Goal: Transaction & Acquisition: Purchase product/service

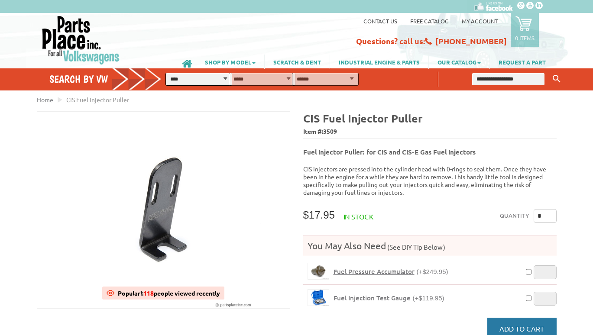
click at [524, 324] on span "Add to Cart" at bounding box center [521, 328] width 45 height 9
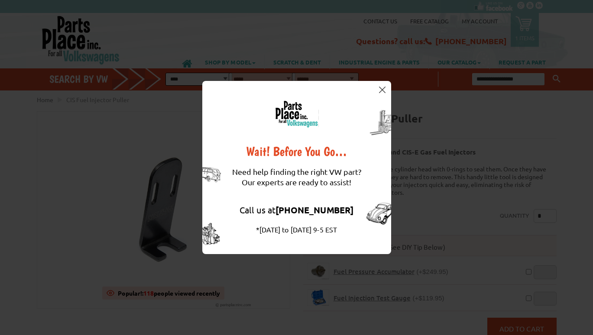
click at [381, 88] on img at bounding box center [382, 90] width 6 height 6
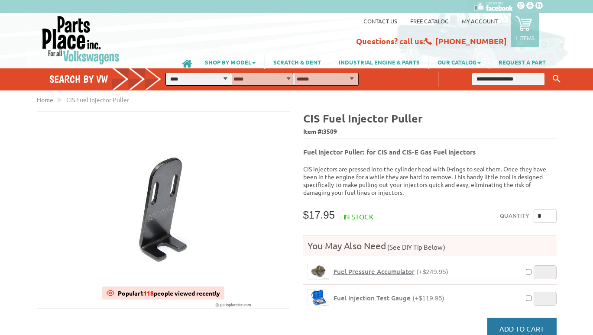
click at [513, 324] on span "Add to Cart" at bounding box center [521, 328] width 45 height 9
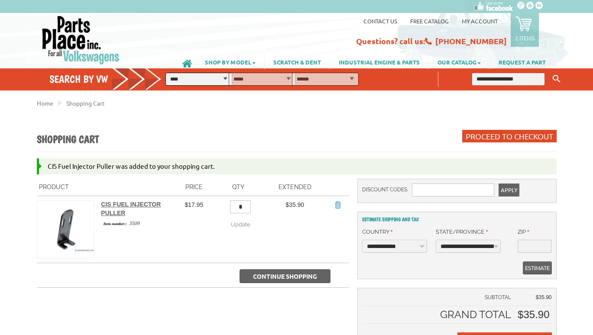
click at [236, 206] on input "*" at bounding box center [240, 206] width 21 height 13
type input "*"
click at [248, 221] on span "Update" at bounding box center [240, 224] width 19 height 6
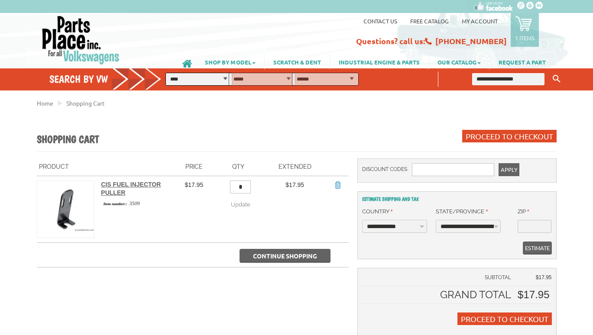
click at [202, 79] on select "**********" at bounding box center [198, 79] width 67 height 13
select select "*********"
click at [166, 73] on select "**********" at bounding box center [198, 79] width 67 height 13
click at [254, 81] on select "**********" at bounding box center [262, 79] width 67 height 13
select select "*********"
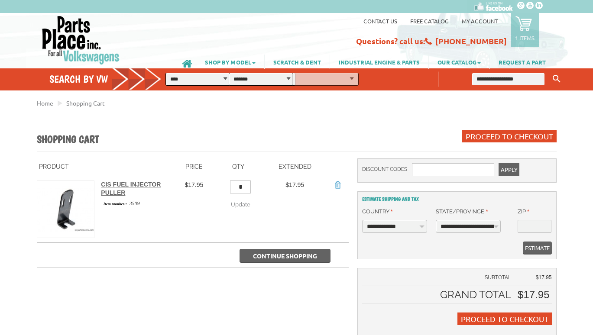
click at [236, 73] on select "**********" at bounding box center [262, 79] width 67 height 13
select select "*********"
click at [386, 78] on button "FIND" at bounding box center [370, 78] width 31 height 13
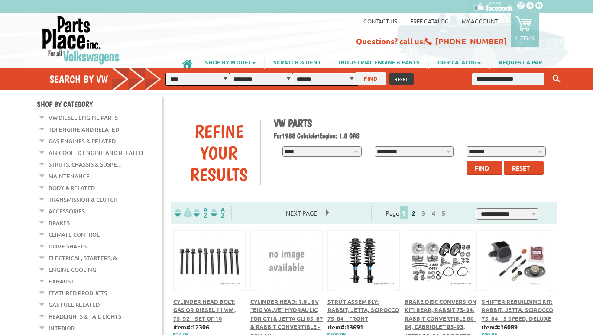
click at [417, 213] on link "2" at bounding box center [414, 213] width 8 height 8
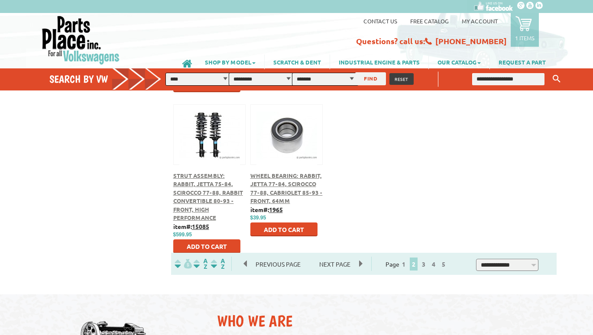
scroll to position [439, 0]
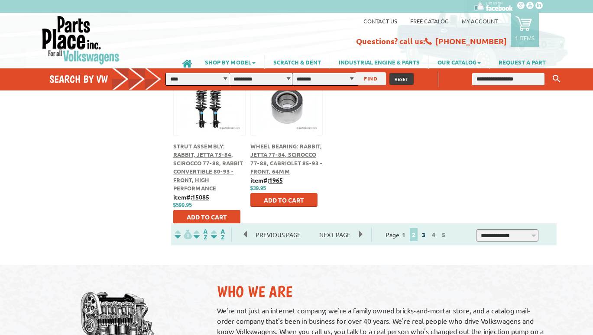
click at [427, 233] on link "3" at bounding box center [424, 235] width 8 height 8
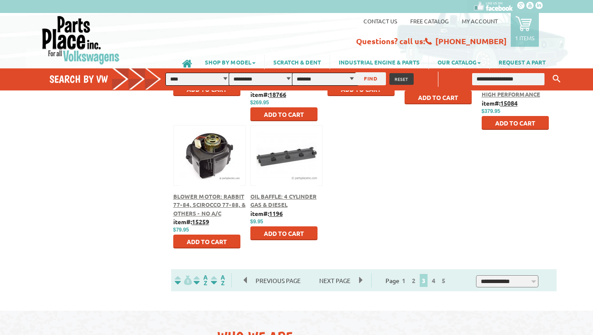
scroll to position [396, 0]
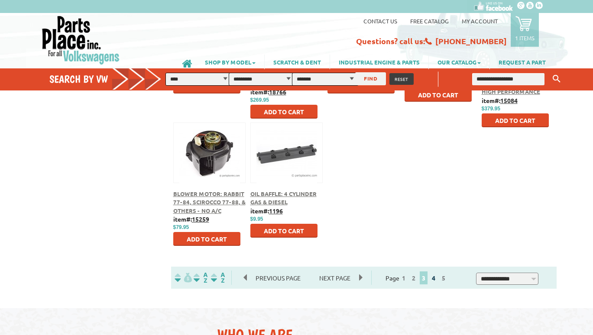
click at [437, 279] on link "4" at bounding box center [433, 278] width 8 height 8
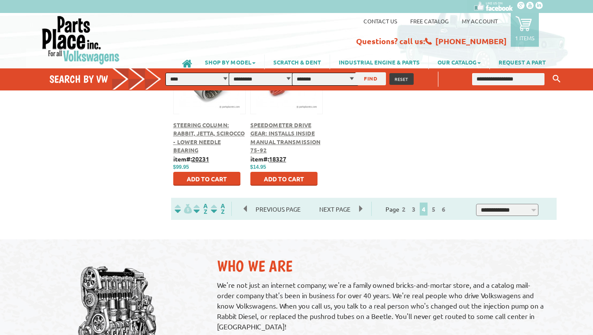
scroll to position [484, 0]
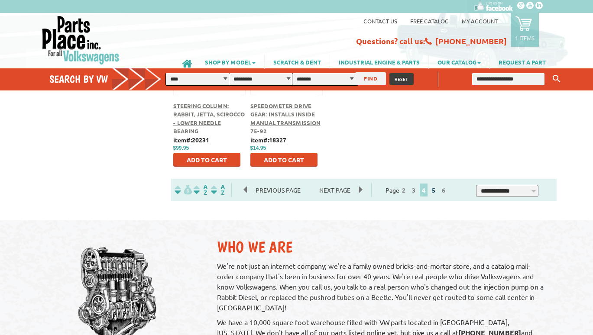
click at [437, 192] on link "5" at bounding box center [433, 190] width 8 height 8
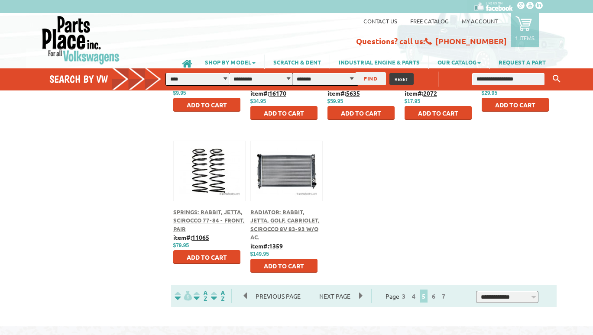
scroll to position [401, 0]
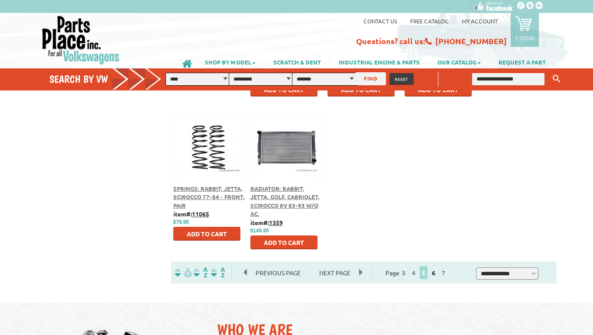
click at [437, 274] on link "6" at bounding box center [433, 273] width 8 height 8
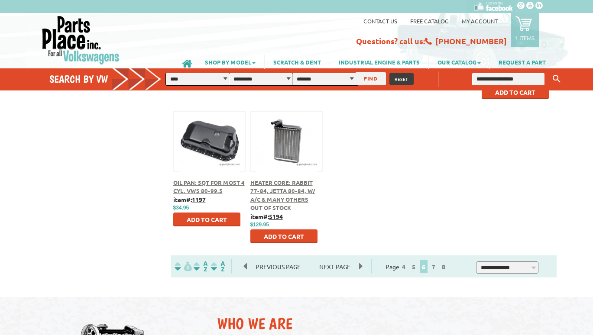
scroll to position [406, 0]
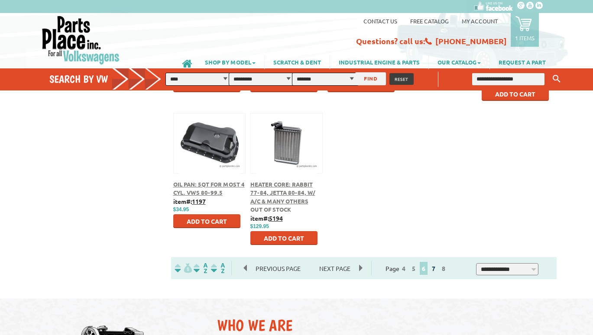
click at [437, 268] on link "7" at bounding box center [433, 269] width 8 height 8
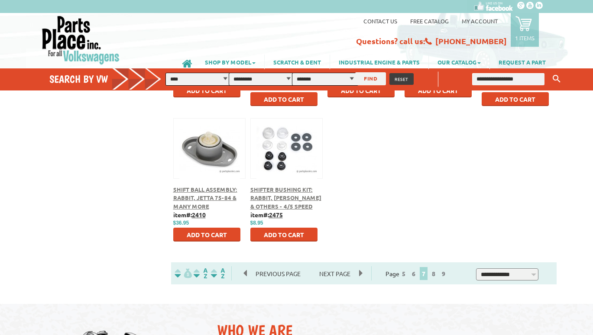
scroll to position [406, 0]
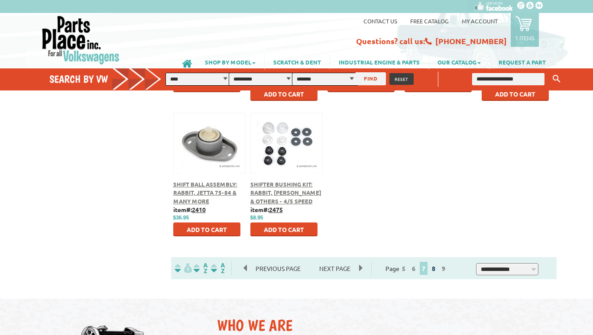
click at [437, 269] on link "8" at bounding box center [433, 269] width 8 height 8
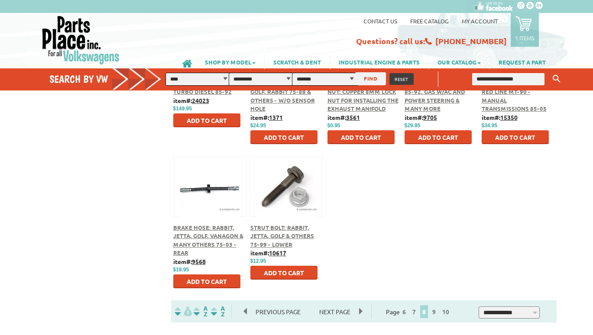
scroll to position [360, 0]
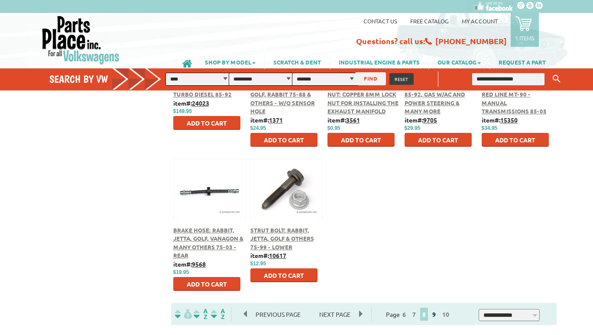
click at [438, 316] on link "9" at bounding box center [434, 314] width 8 height 8
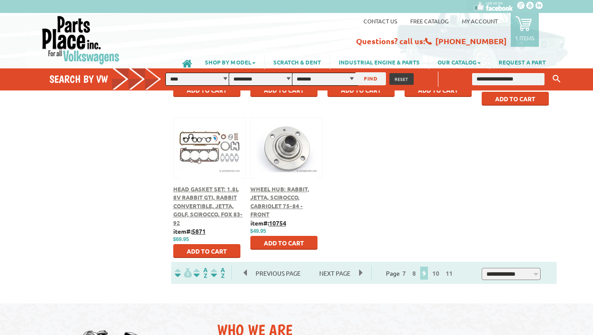
scroll to position [406, 0]
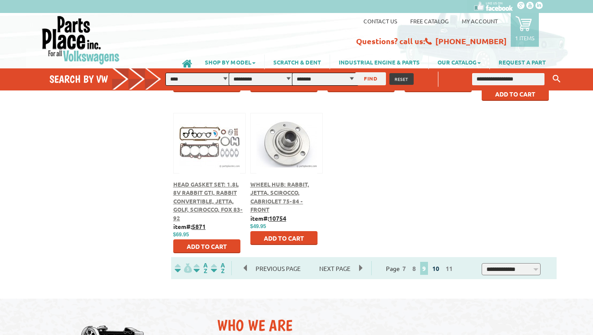
click at [441, 268] on link "10" at bounding box center [435, 269] width 11 height 8
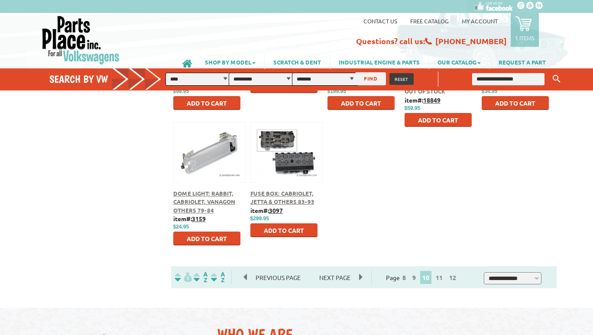
scroll to position [397, 0]
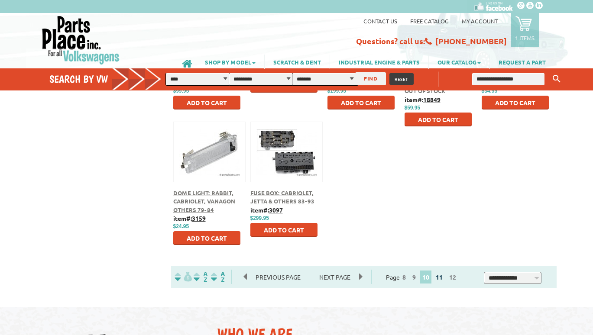
click at [445, 277] on link "11" at bounding box center [438, 277] width 11 height 8
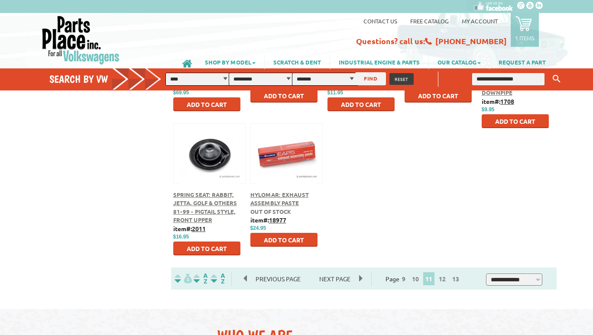
scroll to position [414, 0]
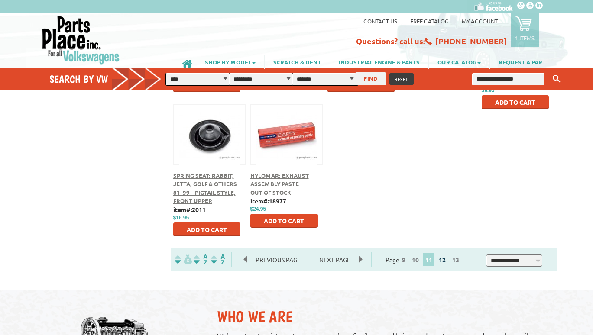
click at [448, 261] on link "12" at bounding box center [441, 260] width 11 height 8
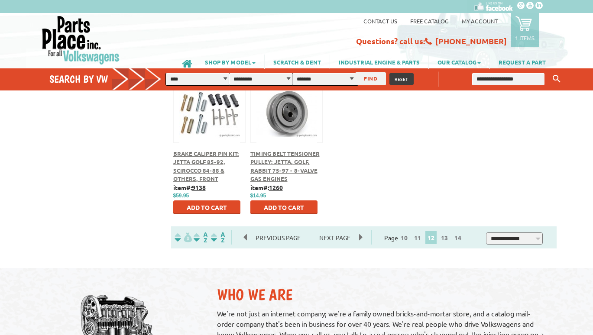
scroll to position [435, 0]
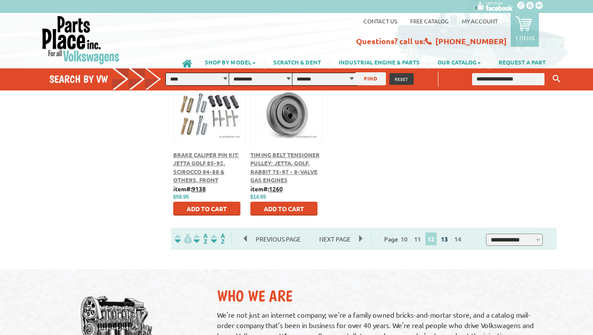
click at [449, 239] on link "13" at bounding box center [444, 239] width 11 height 8
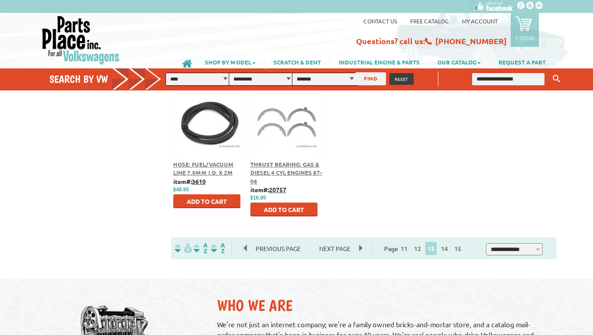
scroll to position [430, 0]
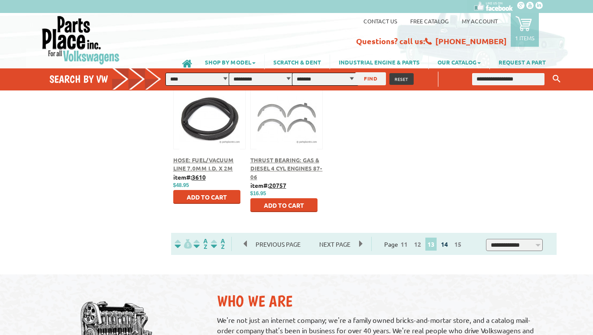
click at [449, 244] on link "14" at bounding box center [444, 244] width 11 height 8
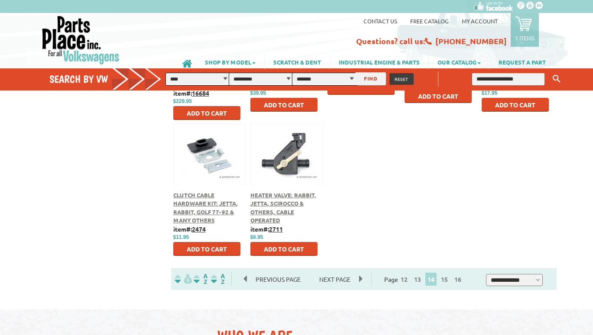
scroll to position [396, 0]
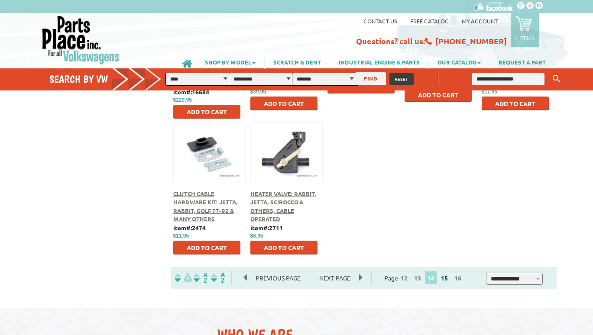
click at [449, 279] on link "15" at bounding box center [444, 278] width 11 height 8
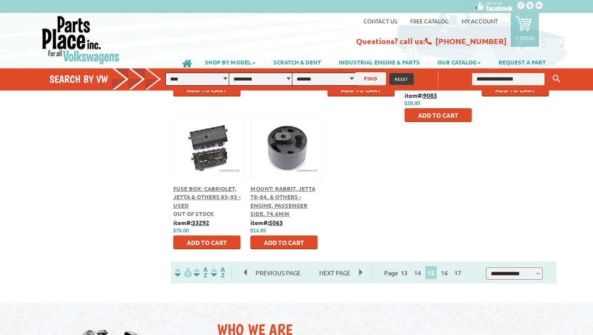
scroll to position [400, 0]
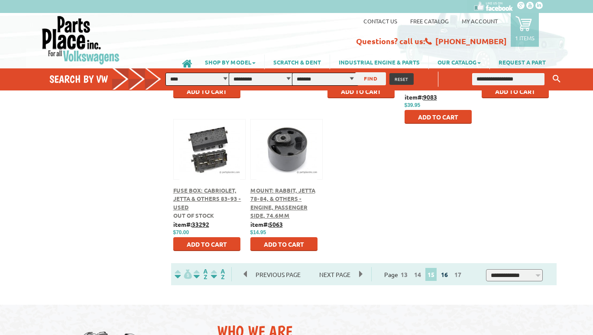
click at [450, 275] on link "16" at bounding box center [444, 275] width 11 height 8
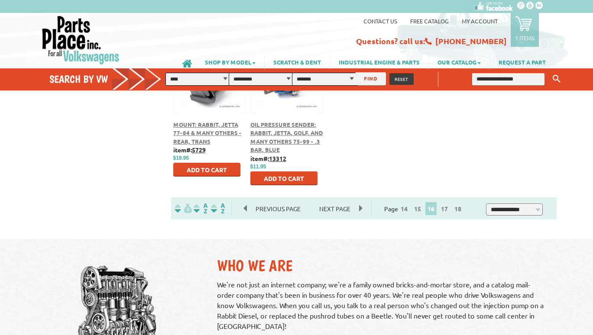
scroll to position [483, 0]
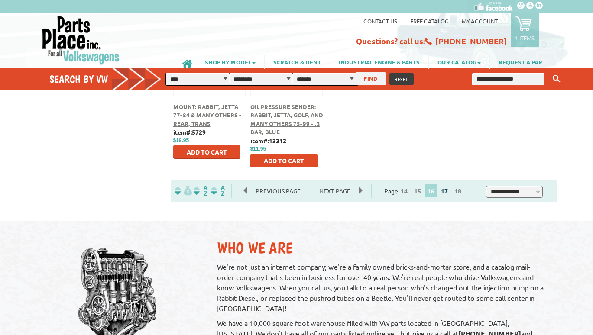
click at [448, 189] on link "17" at bounding box center [444, 191] width 11 height 8
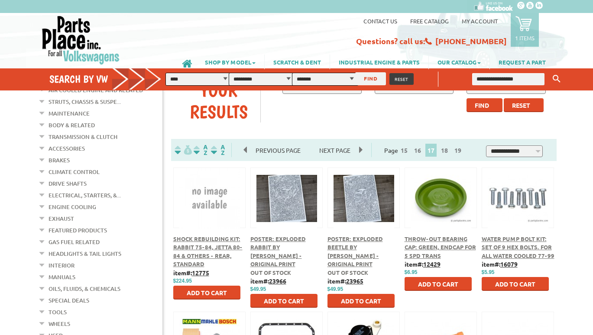
scroll to position [68, 0]
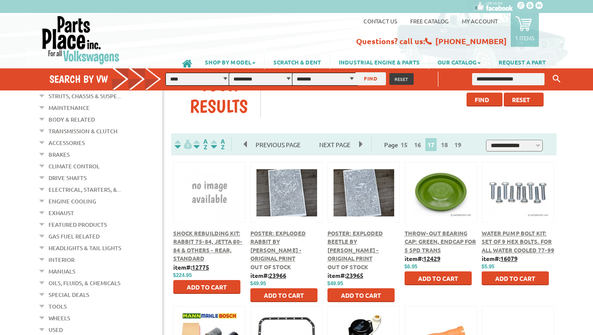
click at [268, 241] on span "Poster: Exploded Rabbit by [PERSON_NAME] - Original Print" at bounding box center [277, 245] width 55 height 33
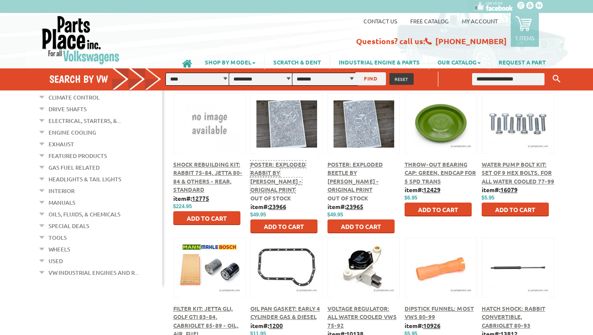
scroll to position [138, 0]
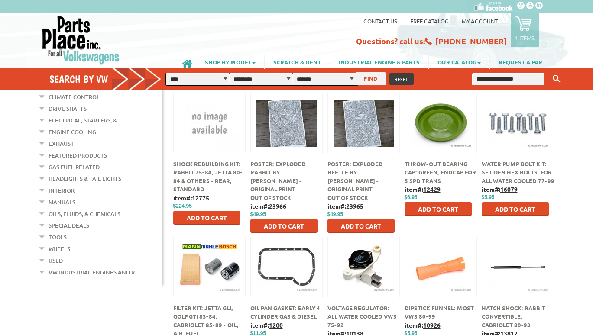
click at [414, 162] on span "Throw-Out Bearing Cap: Green, Endcap for 5 Spd Trans" at bounding box center [439, 172] width 71 height 24
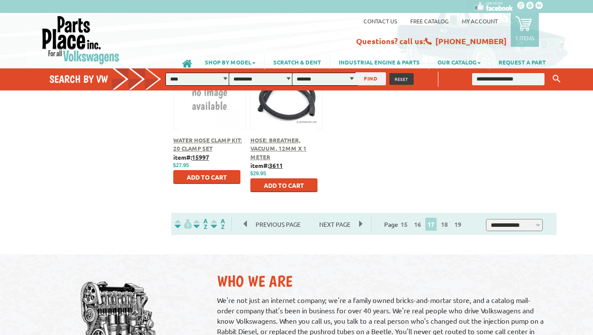
scroll to position [452, 0]
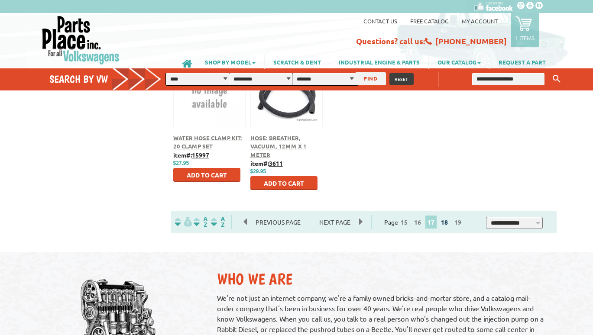
click at [449, 222] on link "18" at bounding box center [444, 222] width 11 height 8
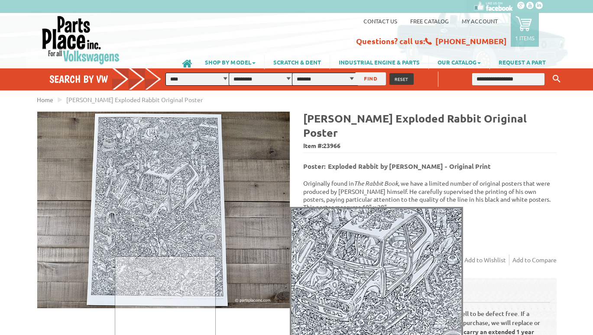
click at [165, 211] on div at bounding box center [163, 305] width 252 height 197
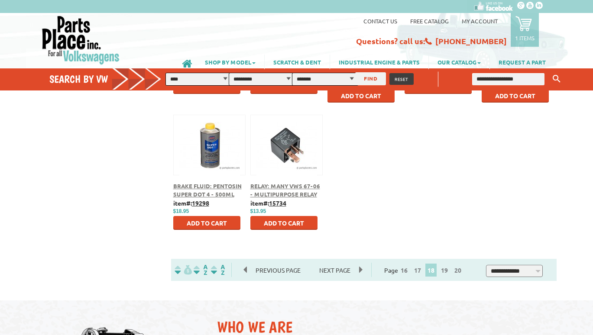
scroll to position [408, 0]
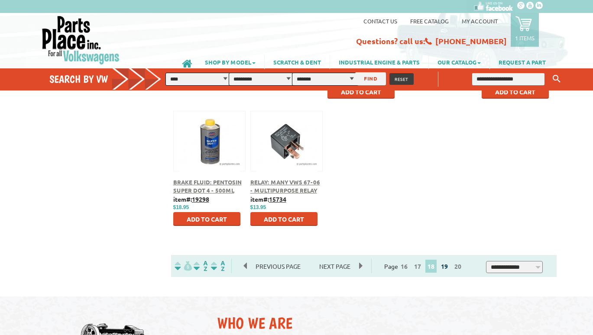
click at [448, 265] on link "19" at bounding box center [444, 266] width 11 height 8
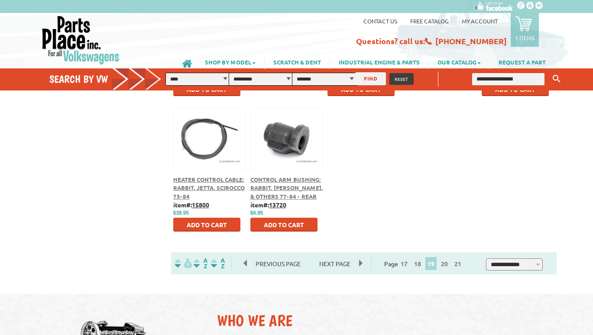
scroll to position [410, 0]
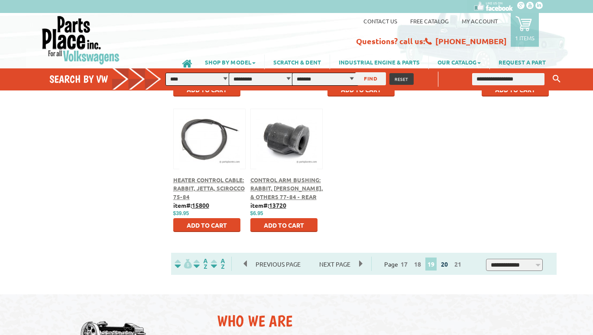
click at [446, 265] on link "20" at bounding box center [444, 264] width 11 height 8
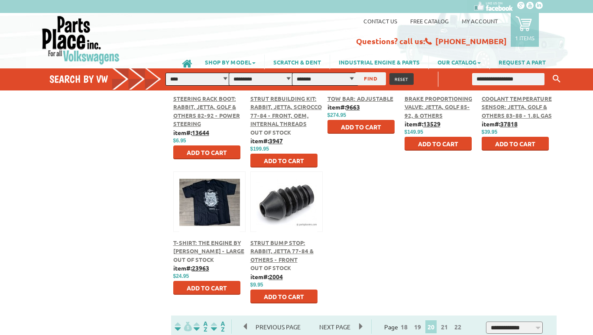
scroll to position [365, 0]
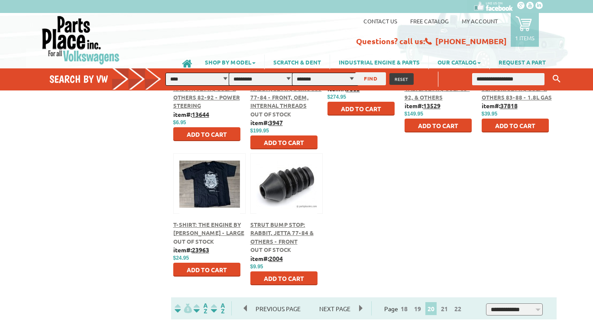
click at [178, 224] on span "T-Shirt: The Engine by [PERSON_NAME] - Large" at bounding box center [208, 229] width 71 height 16
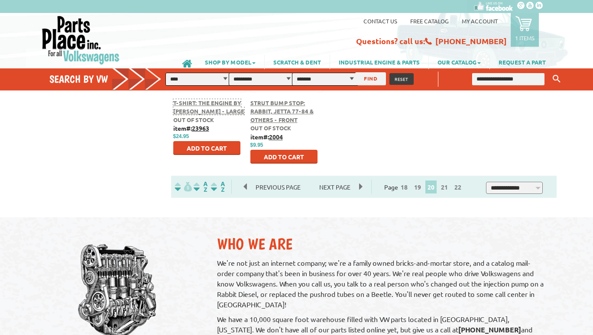
scroll to position [518, 0]
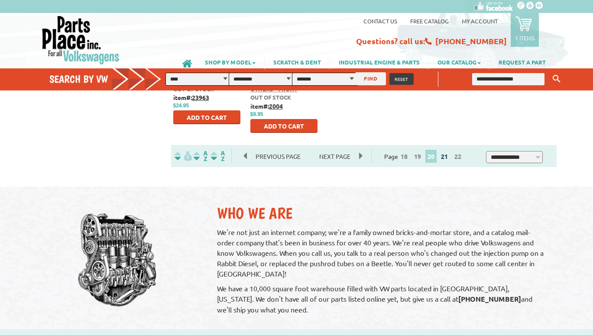
click at [448, 157] on link "21" at bounding box center [444, 156] width 11 height 8
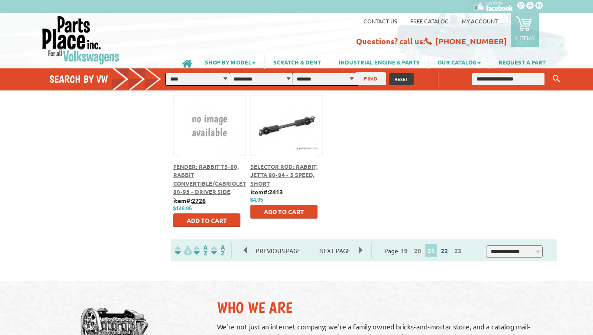
scroll to position [429, 0]
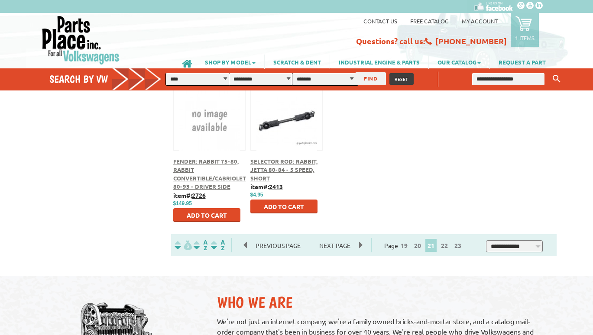
click at [448, 249] on span "22" at bounding box center [444, 245] width 12 height 13
click at [448, 244] on link "22" at bounding box center [444, 246] width 11 height 8
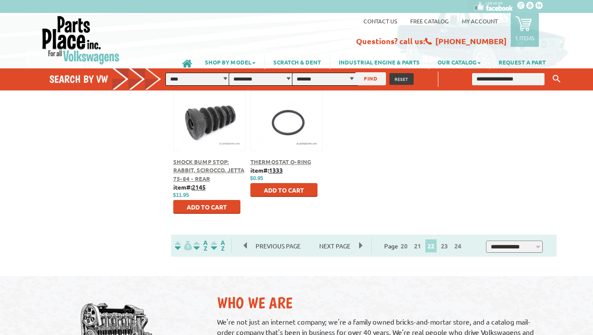
scroll to position [429, 0]
click at [448, 245] on link "23" at bounding box center [444, 246] width 11 height 8
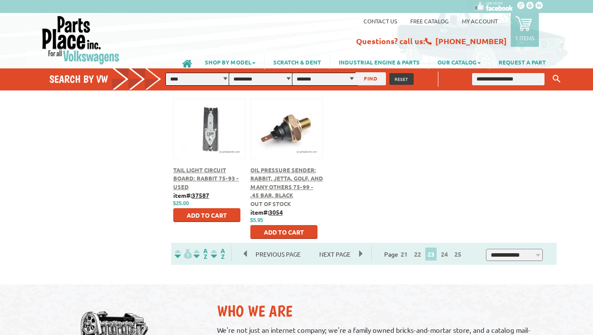
scroll to position [423, 0]
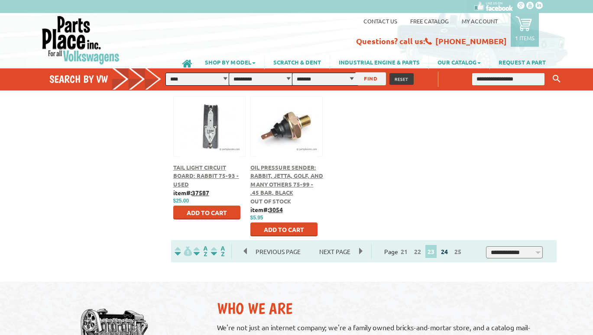
click at [448, 250] on link "24" at bounding box center [444, 252] width 11 height 8
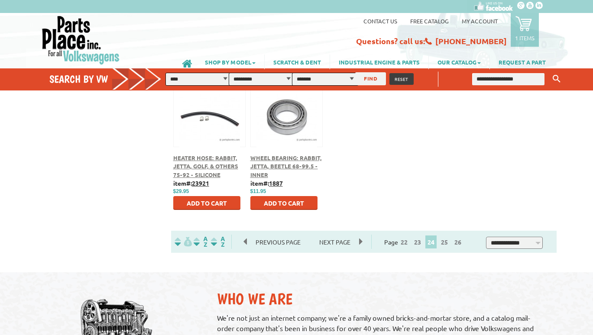
scroll to position [433, 0]
click at [447, 239] on link "25" at bounding box center [444, 242] width 11 height 8
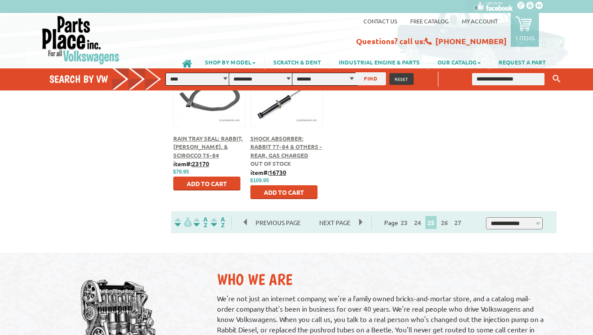
scroll to position [450, 0]
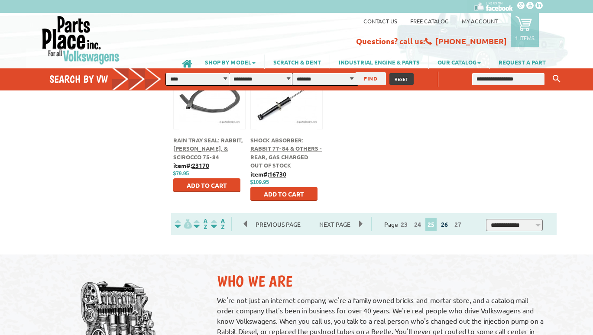
click at [449, 223] on link "26" at bounding box center [444, 224] width 11 height 8
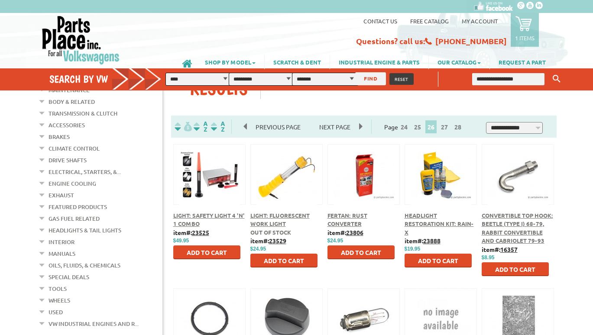
scroll to position [98, 0]
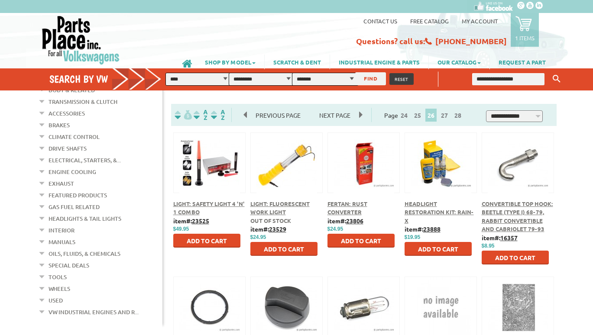
click at [335, 201] on span "Fertan: Rust Converter" at bounding box center [347, 208] width 40 height 16
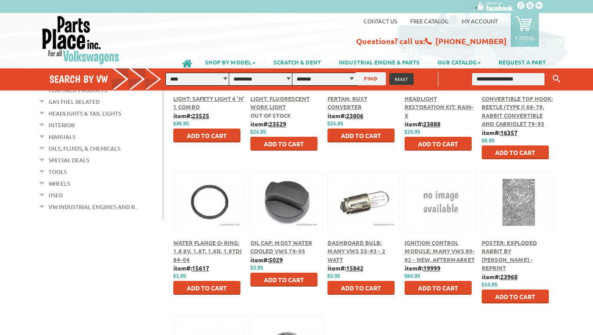
scroll to position [203, 0]
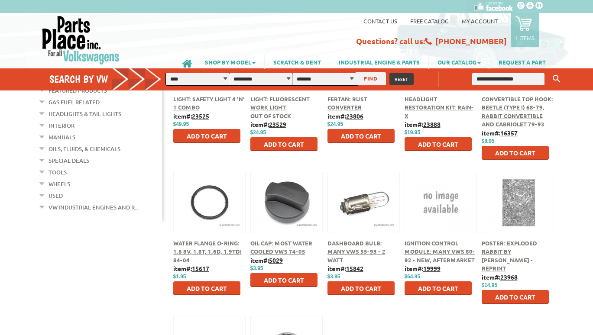
click at [492, 251] on span "Poster: Exploded Rabbit by Peter Aschwanden - Reprint" at bounding box center [508, 255] width 55 height 33
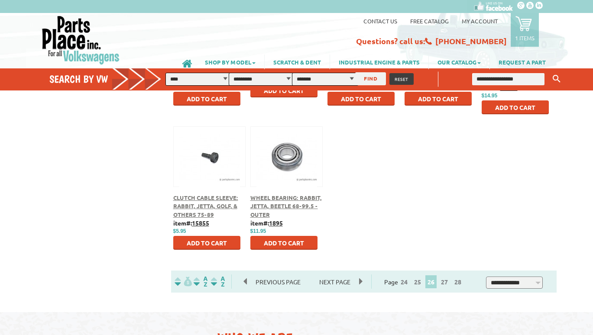
scroll to position [408, 0]
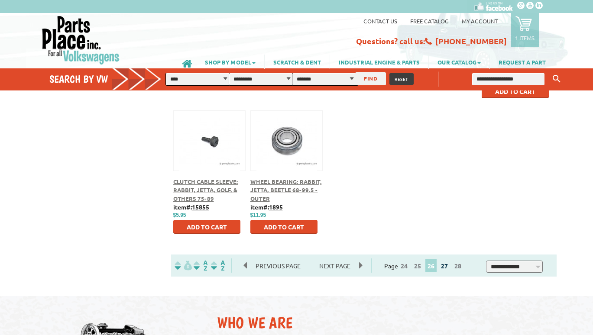
click at [449, 266] on link "27" at bounding box center [444, 266] width 11 height 8
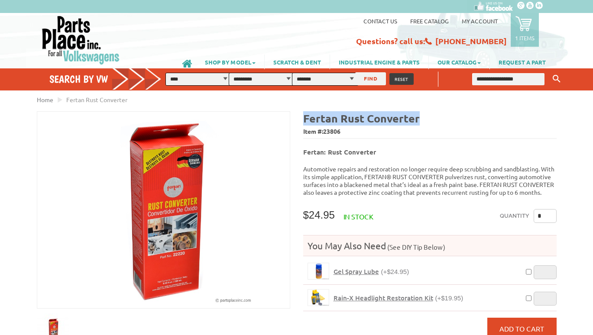
drag, startPoint x: 418, startPoint y: 120, endPoint x: 304, endPoint y: 121, distance: 113.9
click at [304, 121] on h4 "Fertan Rust Converter" at bounding box center [429, 118] width 253 height 14
copy b "Fertan Rust Converter"
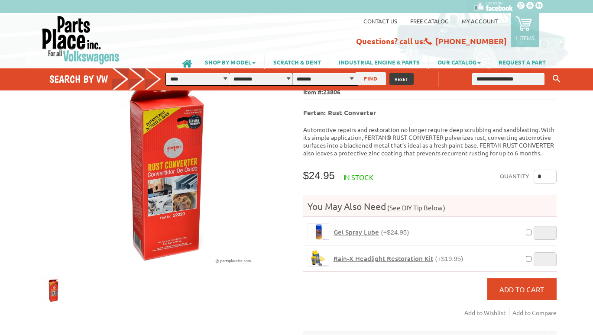
scroll to position [44, 0]
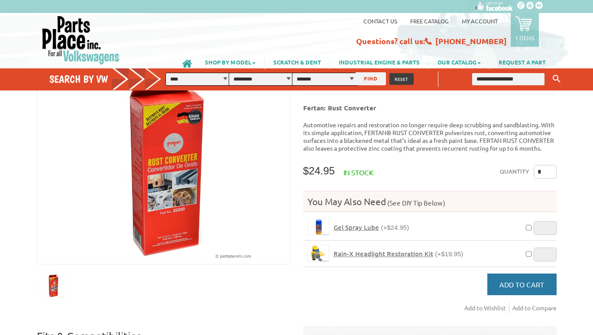
click at [517, 280] on span "Add to Cart" at bounding box center [521, 284] width 45 height 9
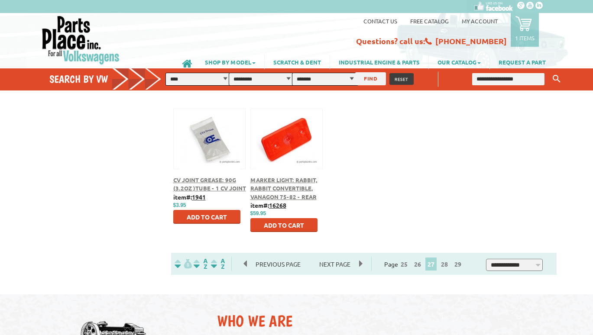
scroll to position [410, 0]
click at [445, 266] on link "28" at bounding box center [444, 264] width 11 height 8
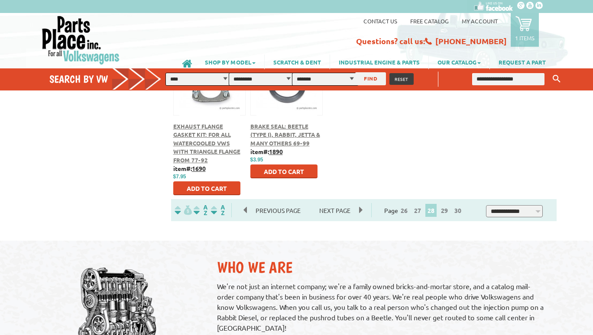
scroll to position [463, 0]
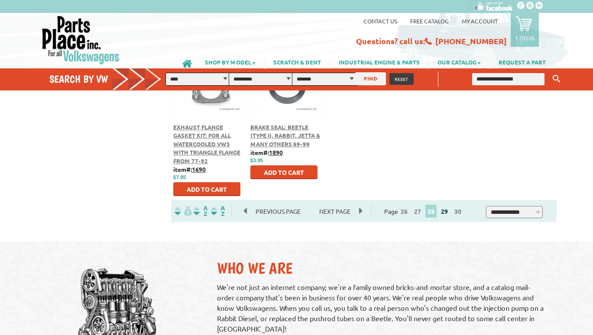
click at [449, 212] on link "29" at bounding box center [444, 211] width 11 height 8
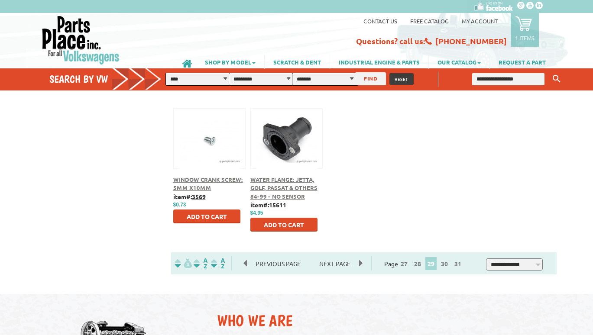
scroll to position [421, 0]
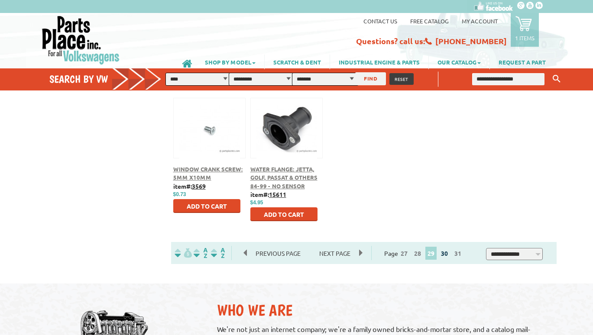
click at [445, 254] on link "30" at bounding box center [444, 253] width 11 height 8
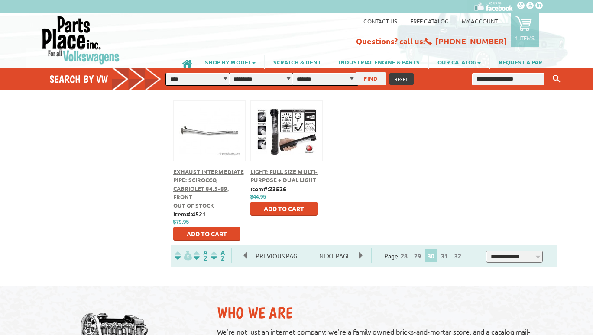
scroll to position [420, 0]
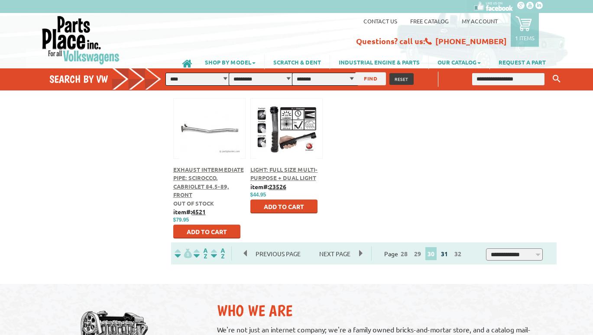
click at [448, 254] on link "31" at bounding box center [444, 254] width 11 height 8
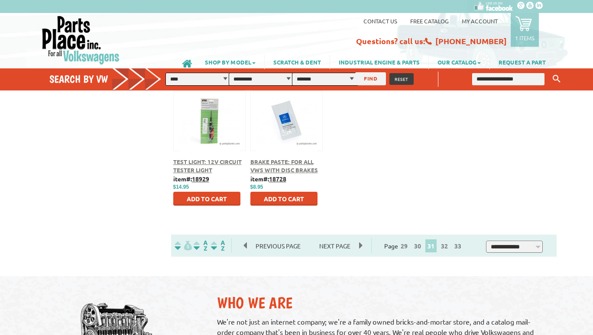
scroll to position [429, 0]
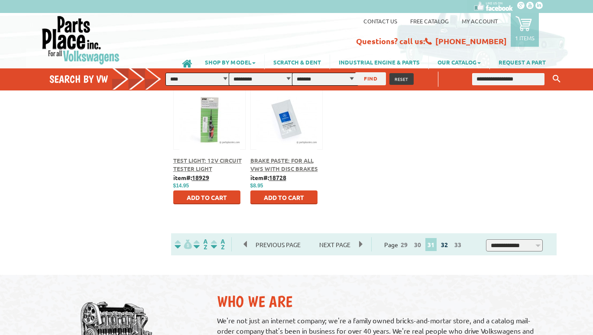
click at [446, 247] on link "32" at bounding box center [444, 245] width 11 height 8
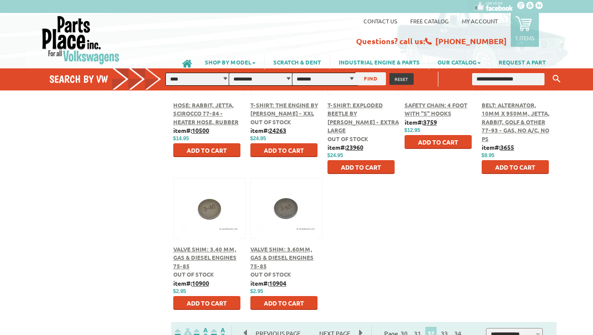
scroll to position [371, 0]
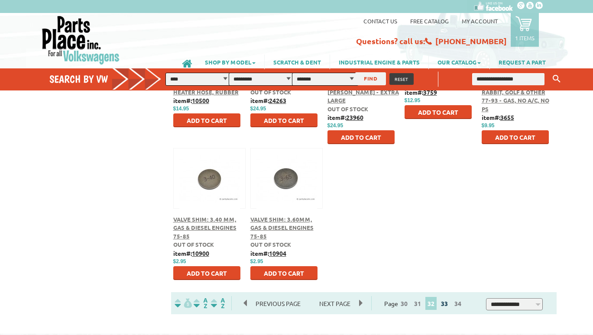
click at [446, 305] on link "33" at bounding box center [444, 304] width 11 height 8
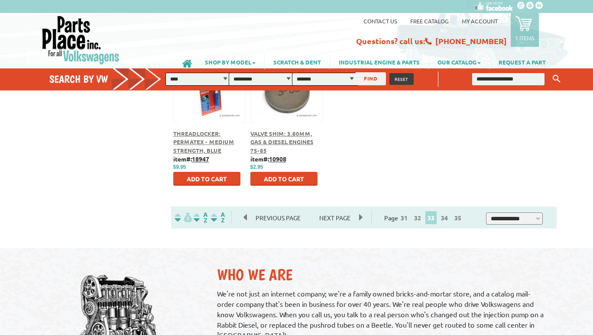
scroll to position [455, 0]
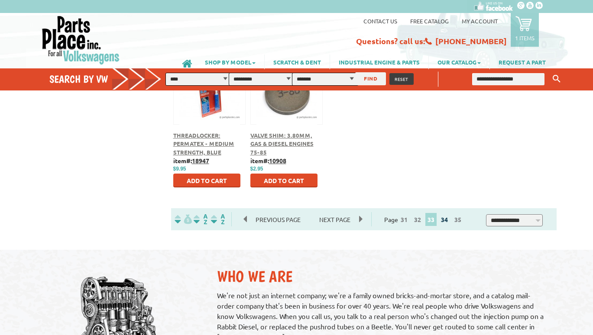
click at [448, 218] on link "34" at bounding box center [444, 220] width 11 height 8
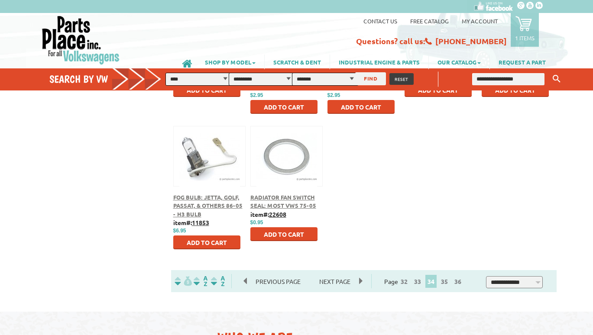
scroll to position [391, 0]
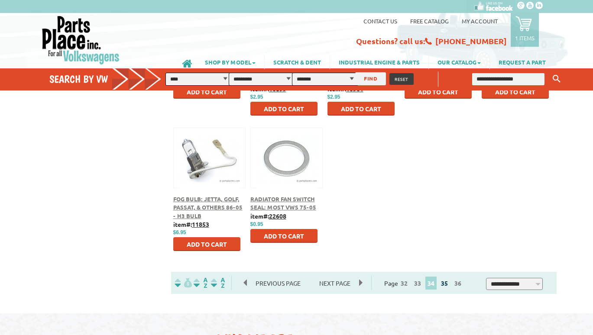
click at [446, 282] on link "35" at bounding box center [444, 283] width 11 height 8
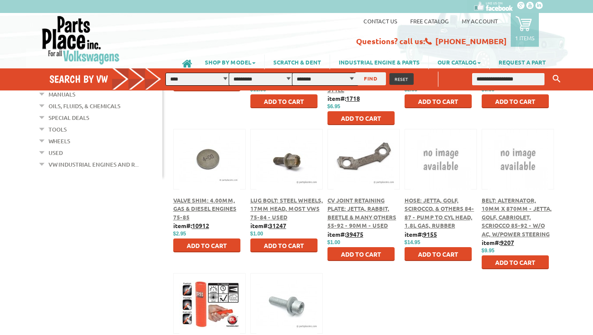
scroll to position [384, 0]
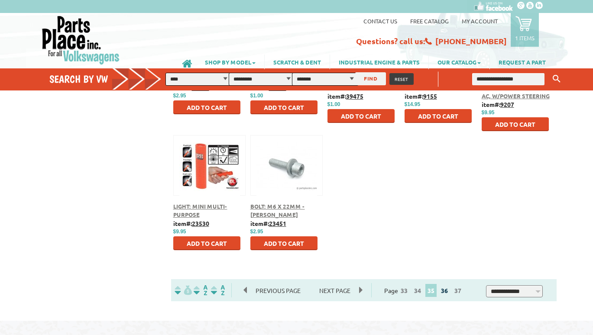
click at [447, 292] on link "36" at bounding box center [444, 291] width 11 height 8
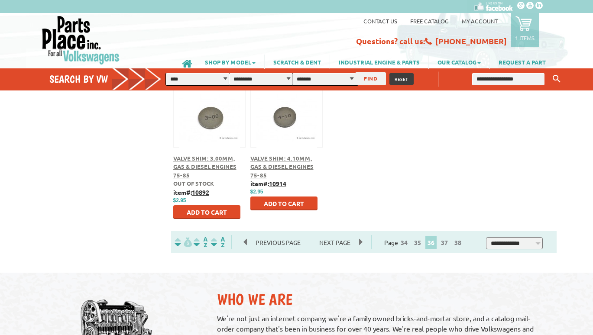
scroll to position [431, 0]
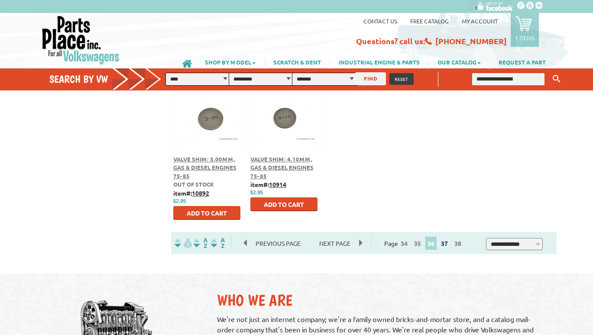
click at [449, 242] on link "37" at bounding box center [444, 243] width 11 height 8
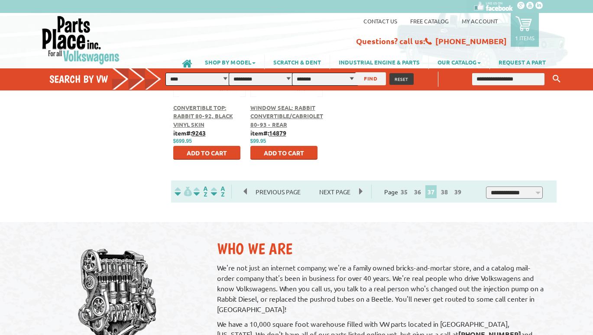
scroll to position [485, 0]
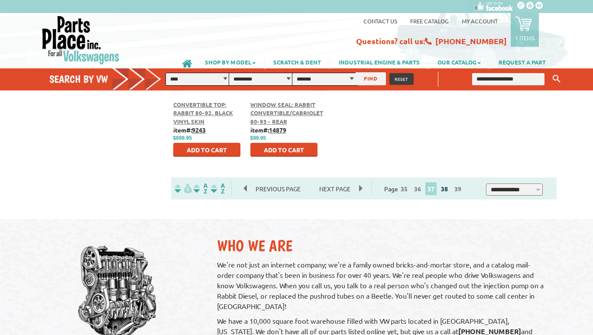
click at [446, 189] on link "38" at bounding box center [444, 189] width 11 height 8
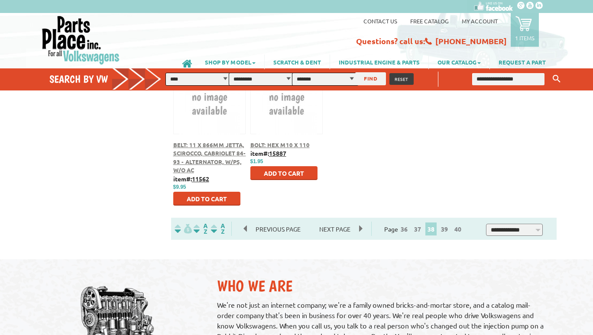
scroll to position [446, 0]
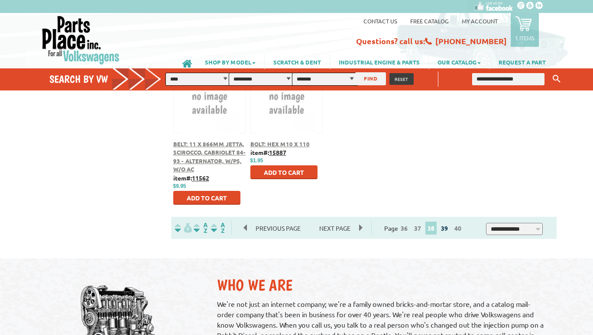
click at [448, 230] on link "39" at bounding box center [444, 228] width 11 height 8
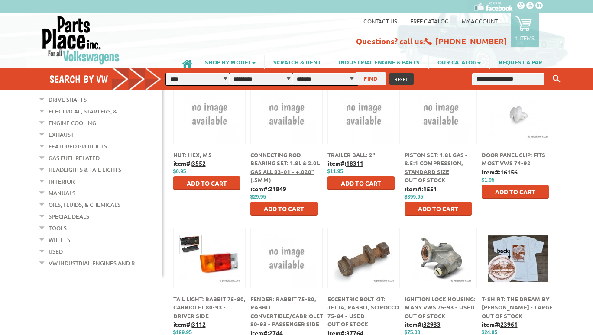
scroll to position [146, 0]
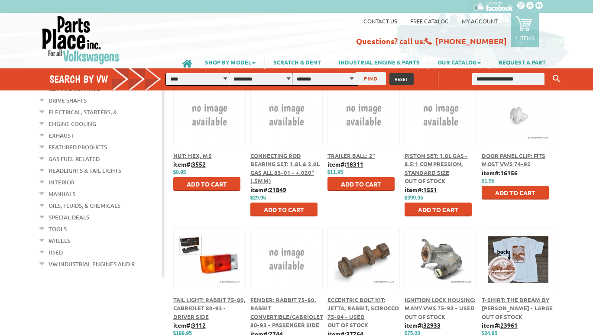
click at [493, 156] on span "Door Panel Clip: Fits Most VWs 74-92" at bounding box center [513, 160] width 64 height 16
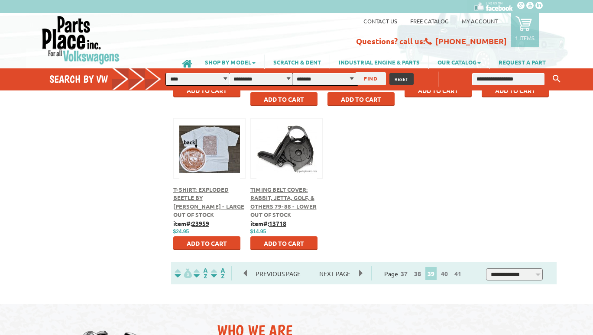
scroll to position [408, 0]
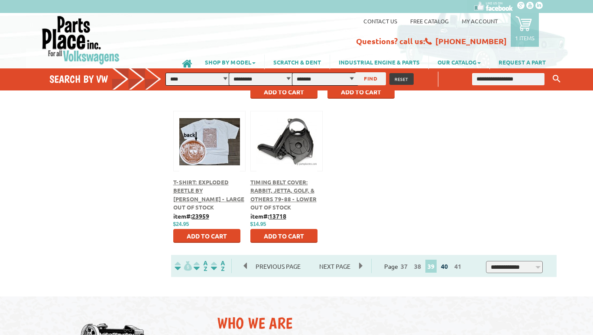
click at [448, 266] on link "40" at bounding box center [444, 266] width 11 height 8
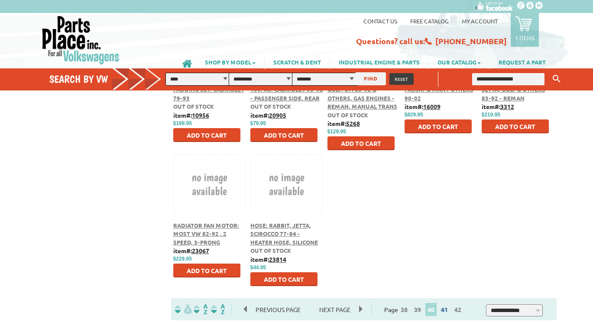
scroll to position [378, 0]
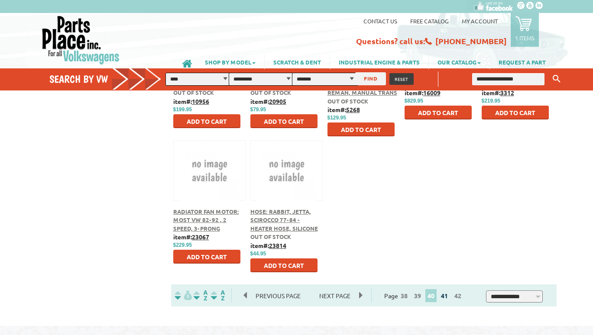
click at [450, 298] on link "41" at bounding box center [444, 296] width 11 height 8
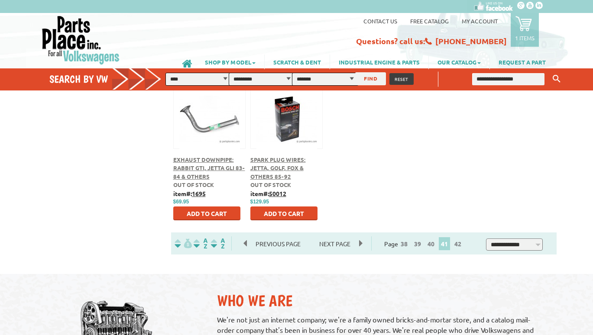
scroll to position [430, 0]
click at [460, 245] on link "42" at bounding box center [457, 244] width 11 height 8
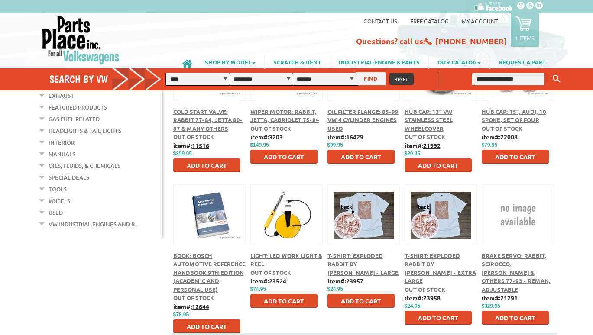
scroll to position [181, 0]
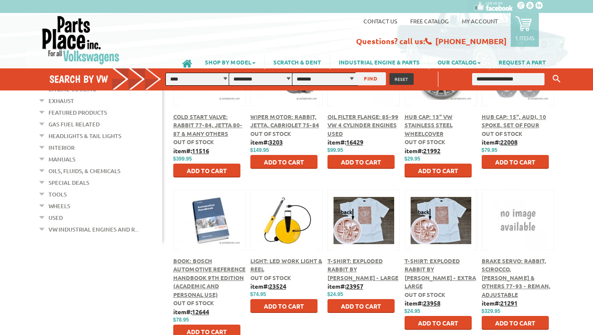
click at [488, 79] on input "text" at bounding box center [508, 79] width 72 height 12
type input "**********"
click at [550, 72] on button "Keyword Search" at bounding box center [556, 79] width 13 height 14
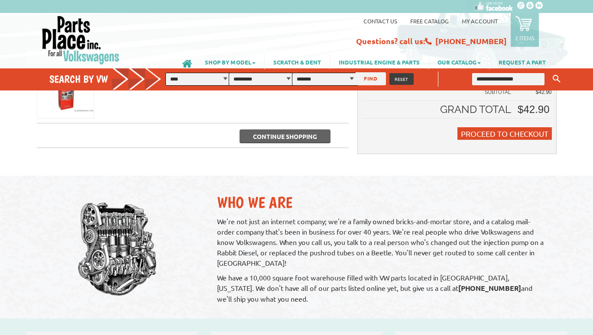
scroll to position [201, 0]
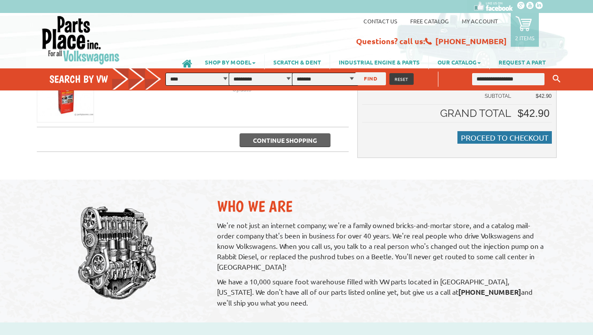
click at [492, 140] on span "Proceed to Checkout" at bounding box center [504, 137] width 87 height 9
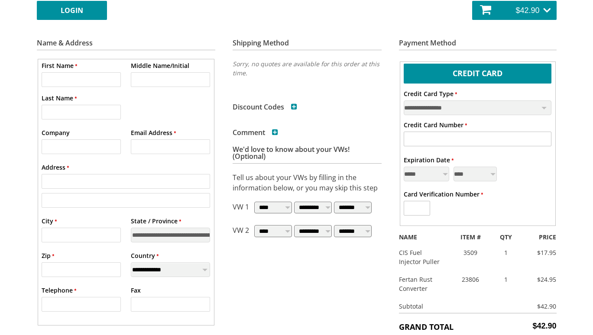
scroll to position [161, 0]
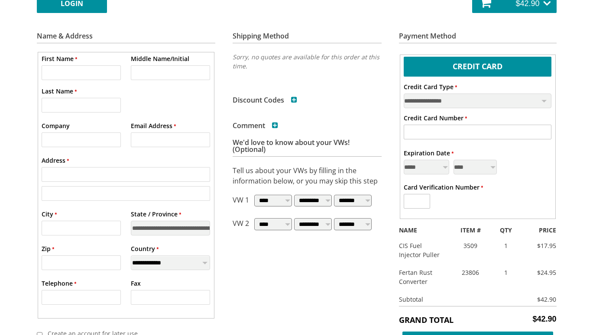
click at [79, 74] on input "* First Name" at bounding box center [81, 72] width 79 height 15
type input "******"
type input "*"
type input "********"
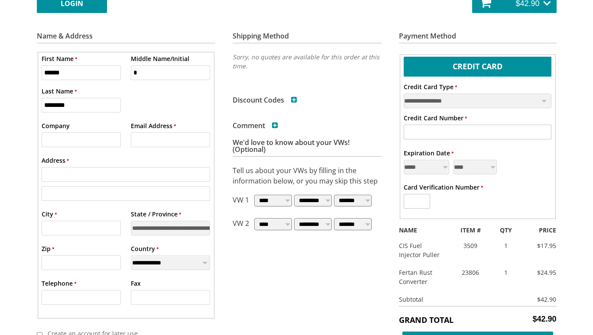
type input "**********"
type input "******"
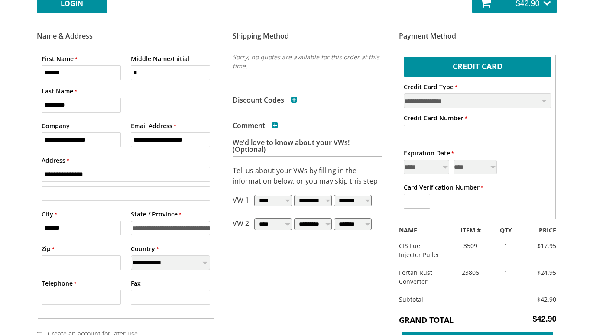
select select "**"
type input "*****"
type input "**********"
click at [164, 71] on input "*" at bounding box center [170, 72] width 79 height 15
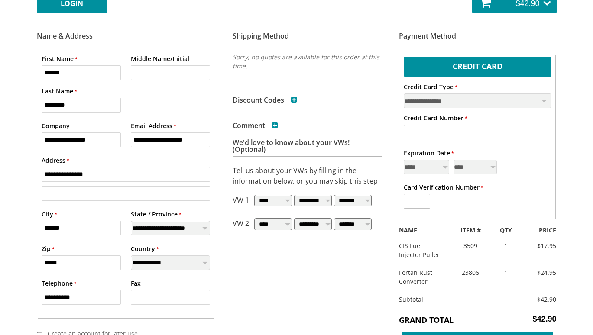
click at [74, 138] on input "**********" at bounding box center [81, 139] width 79 height 15
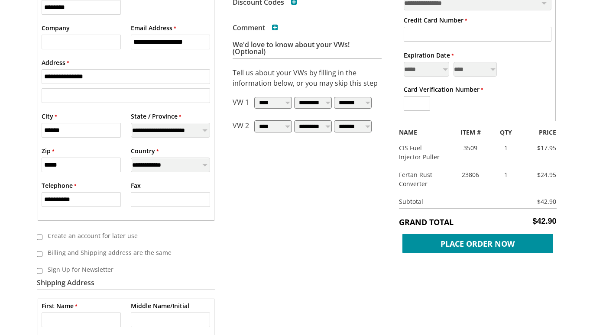
scroll to position [265, 0]
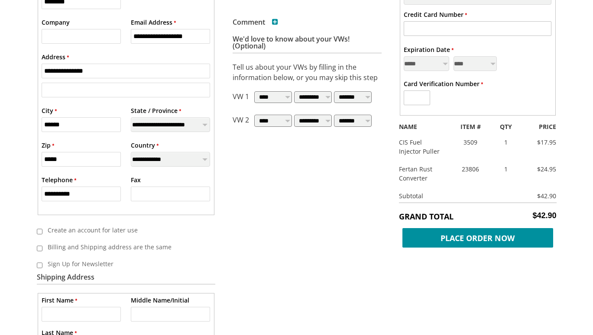
click at [63, 231] on label "Create an account for later use" at bounding box center [122, 230] width 161 height 14
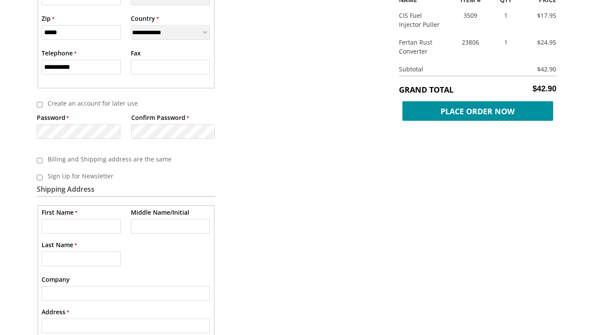
scroll to position [395, 0]
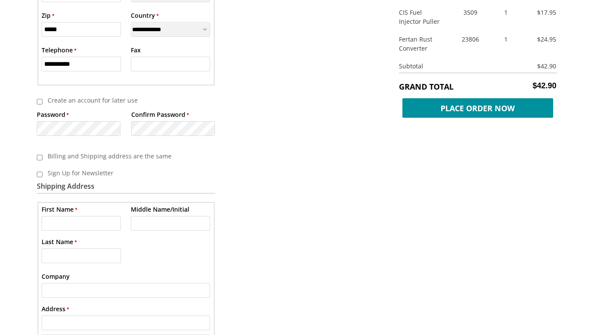
click at [89, 224] on input "* First Name" at bounding box center [81, 223] width 79 height 15
click at [94, 157] on label "Billing and Shipping address are the same" at bounding box center [122, 156] width 161 height 14
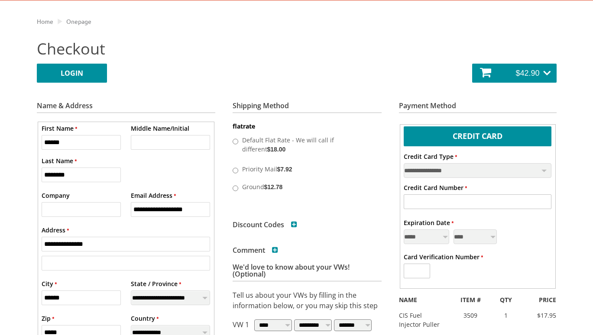
scroll to position [120, 0]
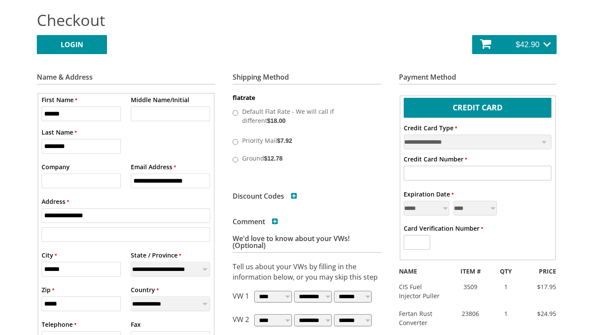
click at [250, 140] on label "Priority Mail $7.92" at bounding box center [306, 139] width 132 height 13
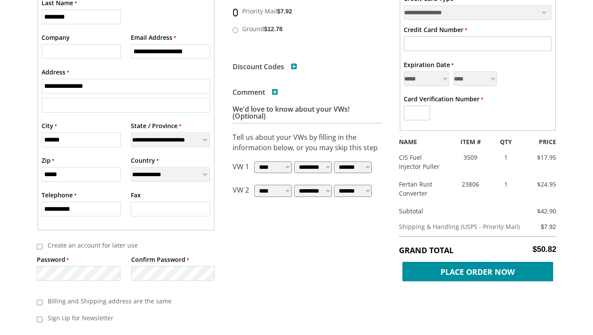
scroll to position [267, 0]
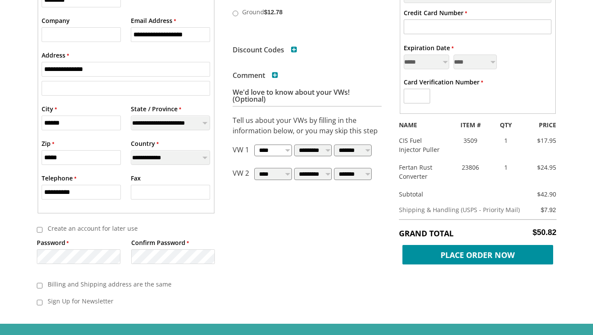
click at [270, 149] on select "**********" at bounding box center [273, 151] width 38 height 12
click at [254, 145] on select "**********" at bounding box center [273, 151] width 38 height 12
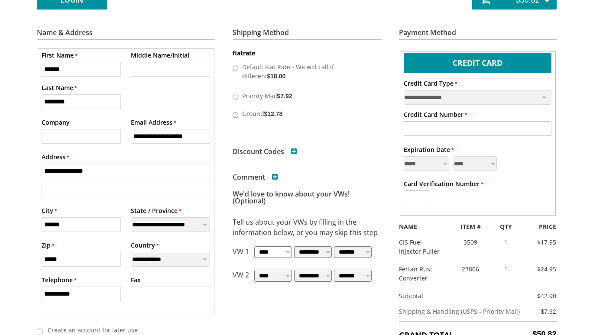
scroll to position [167, 0]
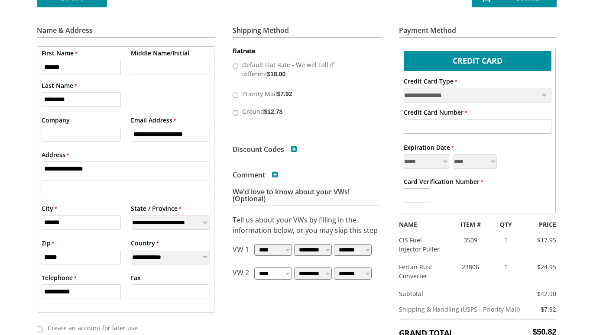
click at [265, 271] on select "**********" at bounding box center [273, 274] width 38 height 12
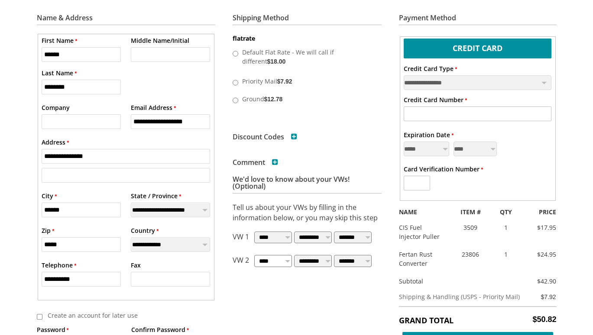
scroll to position [191, 0]
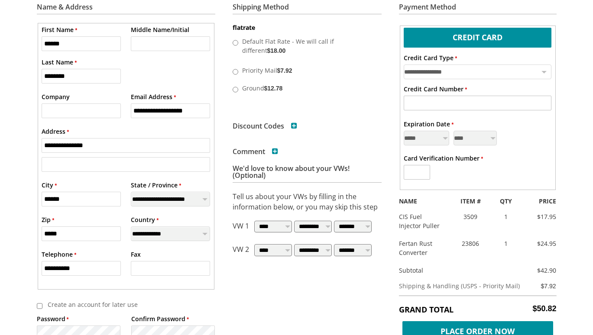
click at [454, 72] on select "**********" at bounding box center [478, 72] width 148 height 15
select select "**"
click at [404, 65] on select "**********" at bounding box center [478, 72] width 148 height 15
click at [462, 103] on input "* Credit Card Number" at bounding box center [478, 103] width 148 height 15
type input "**********"
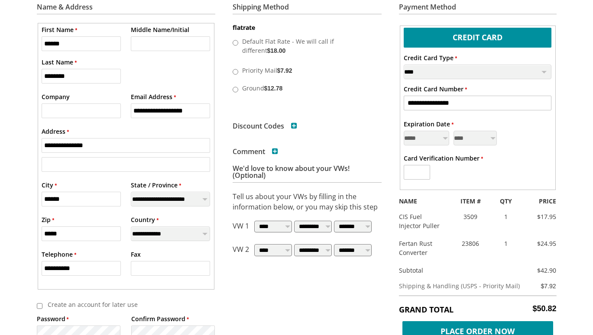
select select "*"
select select "****"
type input "***"
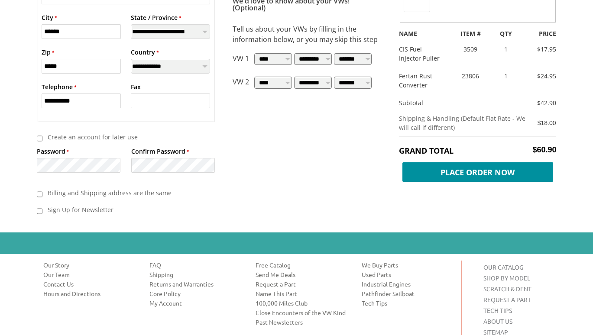
scroll to position [342, 0]
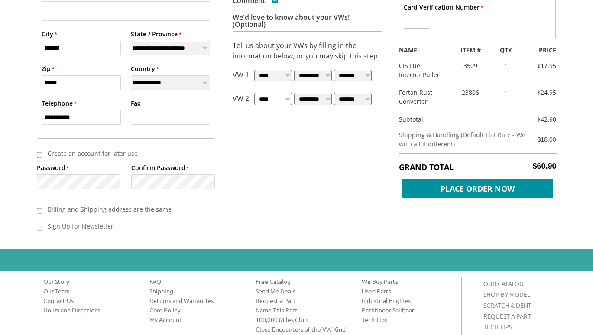
click at [278, 98] on select "**********" at bounding box center [273, 99] width 38 height 12
select select "****"
click at [254, 93] on select "**********" at bounding box center [273, 99] width 38 height 12
click at [284, 136] on div "Home Onepage Return to cart Checkout LOGIN Login to your Account * Email Addres…" at bounding box center [297, 6] width 546 height 485
click at [270, 96] on select "**********" at bounding box center [273, 99] width 38 height 12
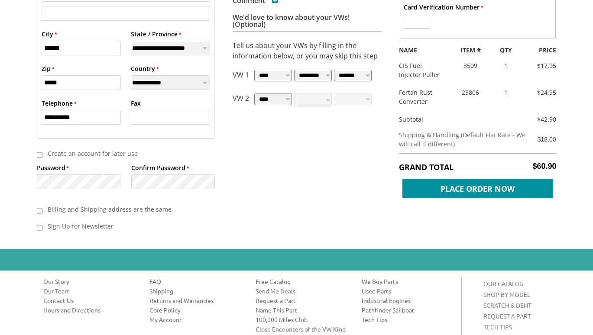
click at [159, 291] on link "Shipping" at bounding box center [195, 291] width 93 height 9
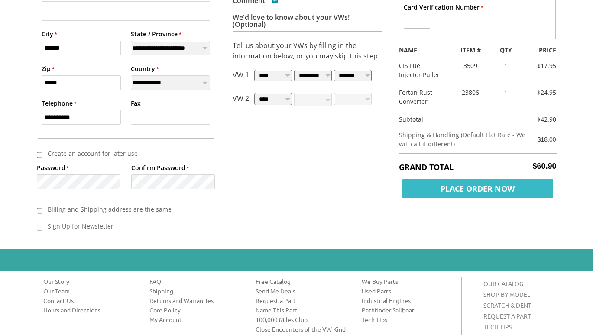
click at [452, 189] on span "Place Order Now" at bounding box center [477, 188] width 151 height 19
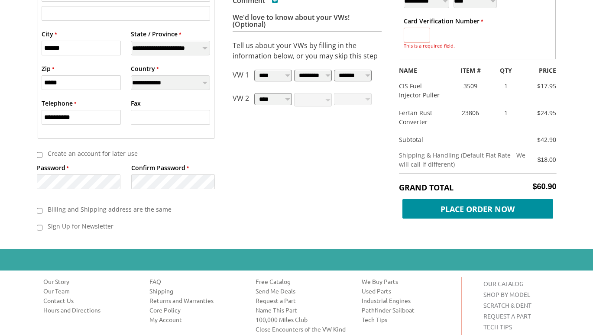
click at [419, 33] on input "* Card Verification Number" at bounding box center [417, 35] width 26 height 15
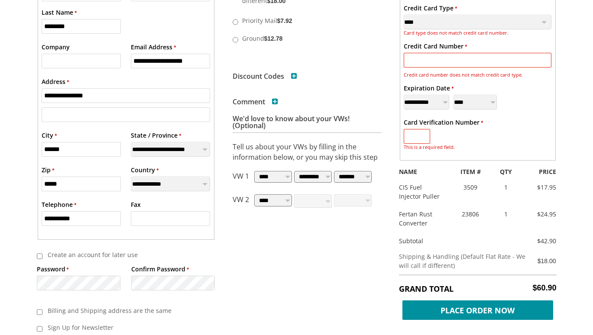
scroll to position [234, 0]
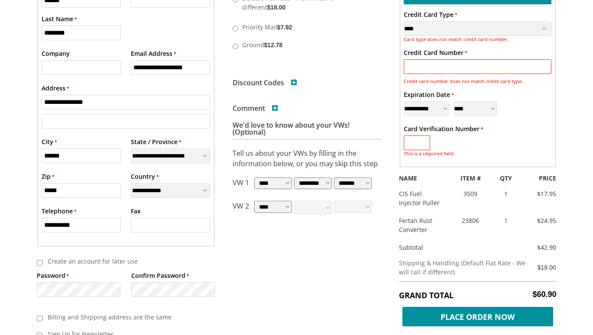
click at [429, 69] on input "* Credit Card Number" at bounding box center [478, 66] width 148 height 15
type input "**********"
type input "***"
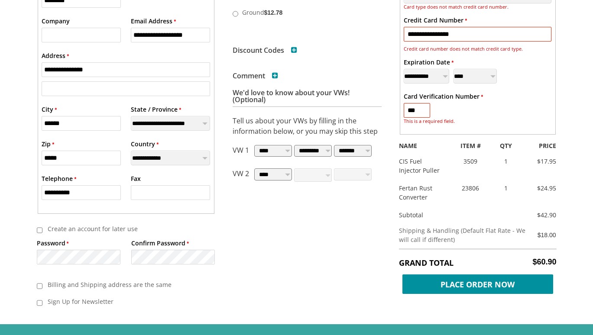
scroll to position [275, 0]
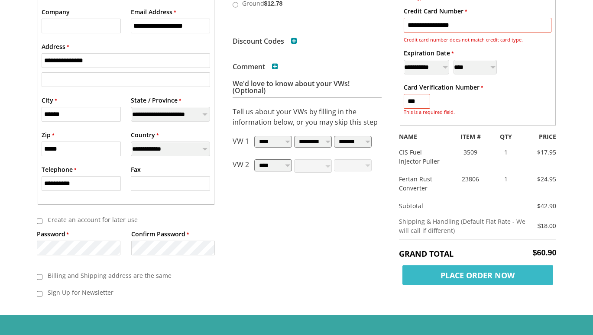
click at [466, 276] on span "Place Order Now" at bounding box center [477, 274] width 151 height 19
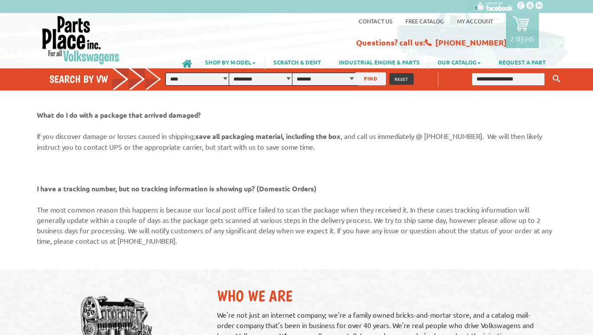
scroll to position [783, 0]
